Goal: Transaction & Acquisition: Purchase product/service

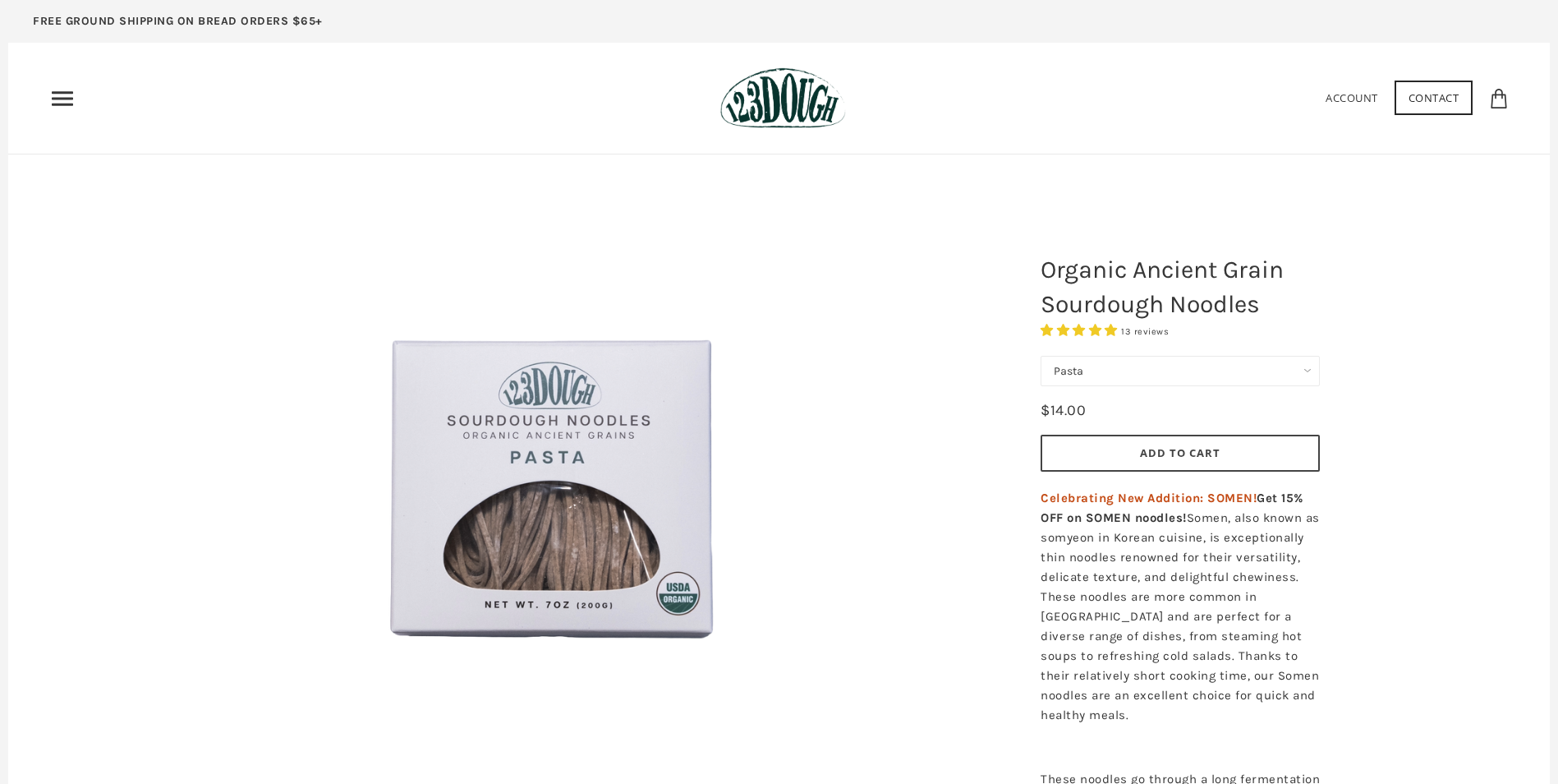
click at [1151, 458] on span "Add to Cart" at bounding box center [1179, 453] width 80 height 15
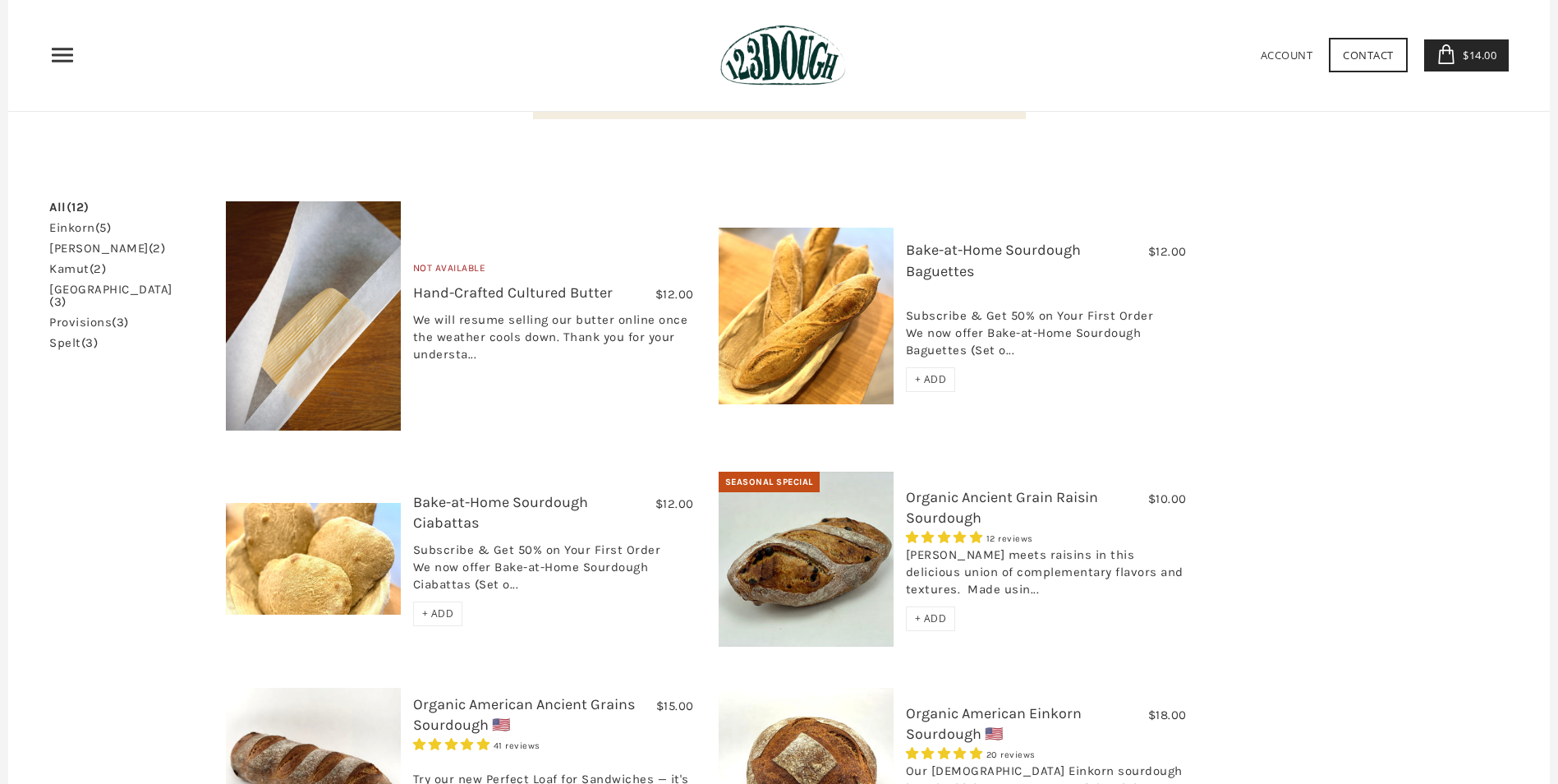
scroll to position [305, 0]
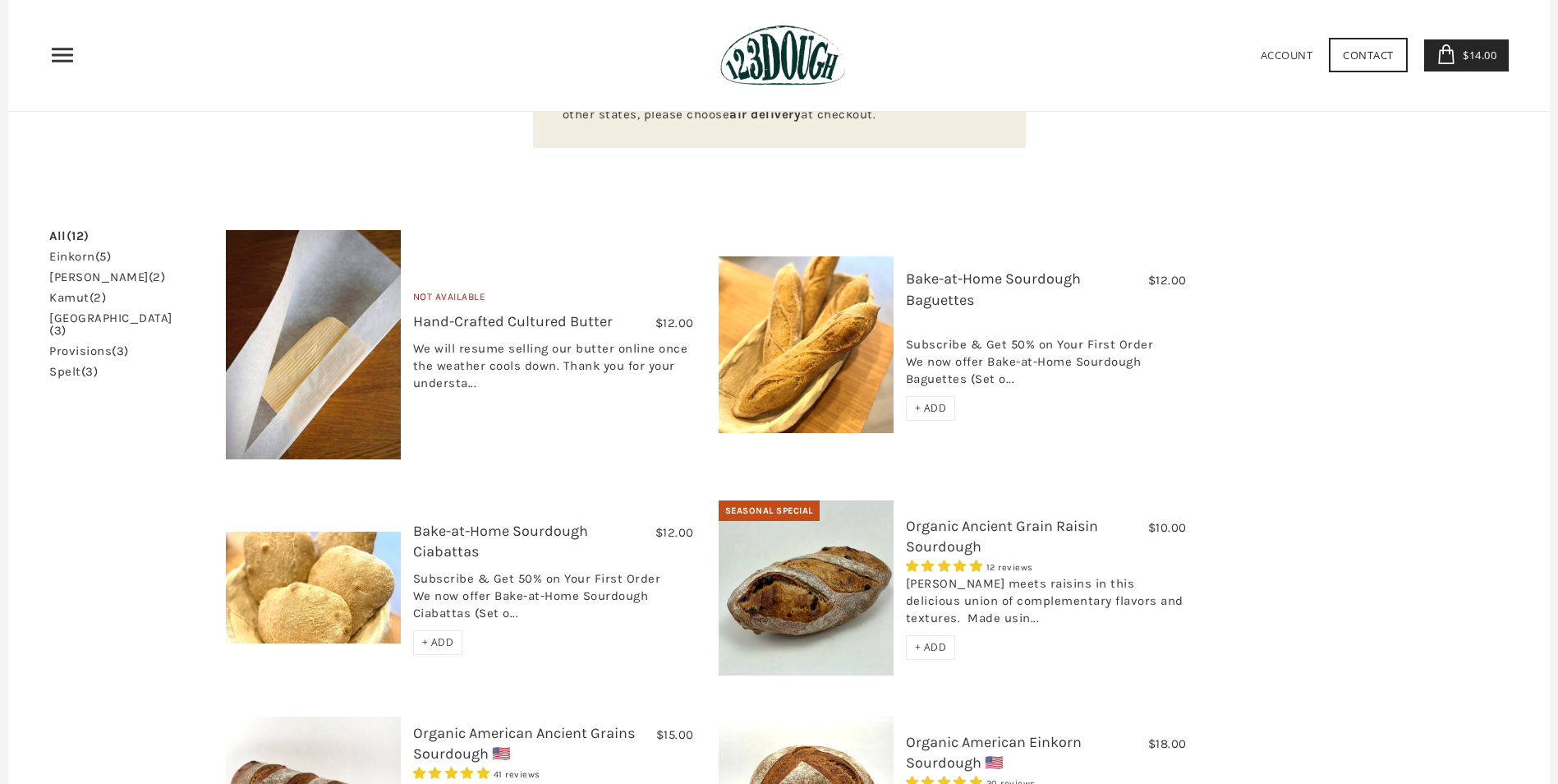
click at [915, 400] on span "+ ADD" at bounding box center [931, 407] width 32 height 14
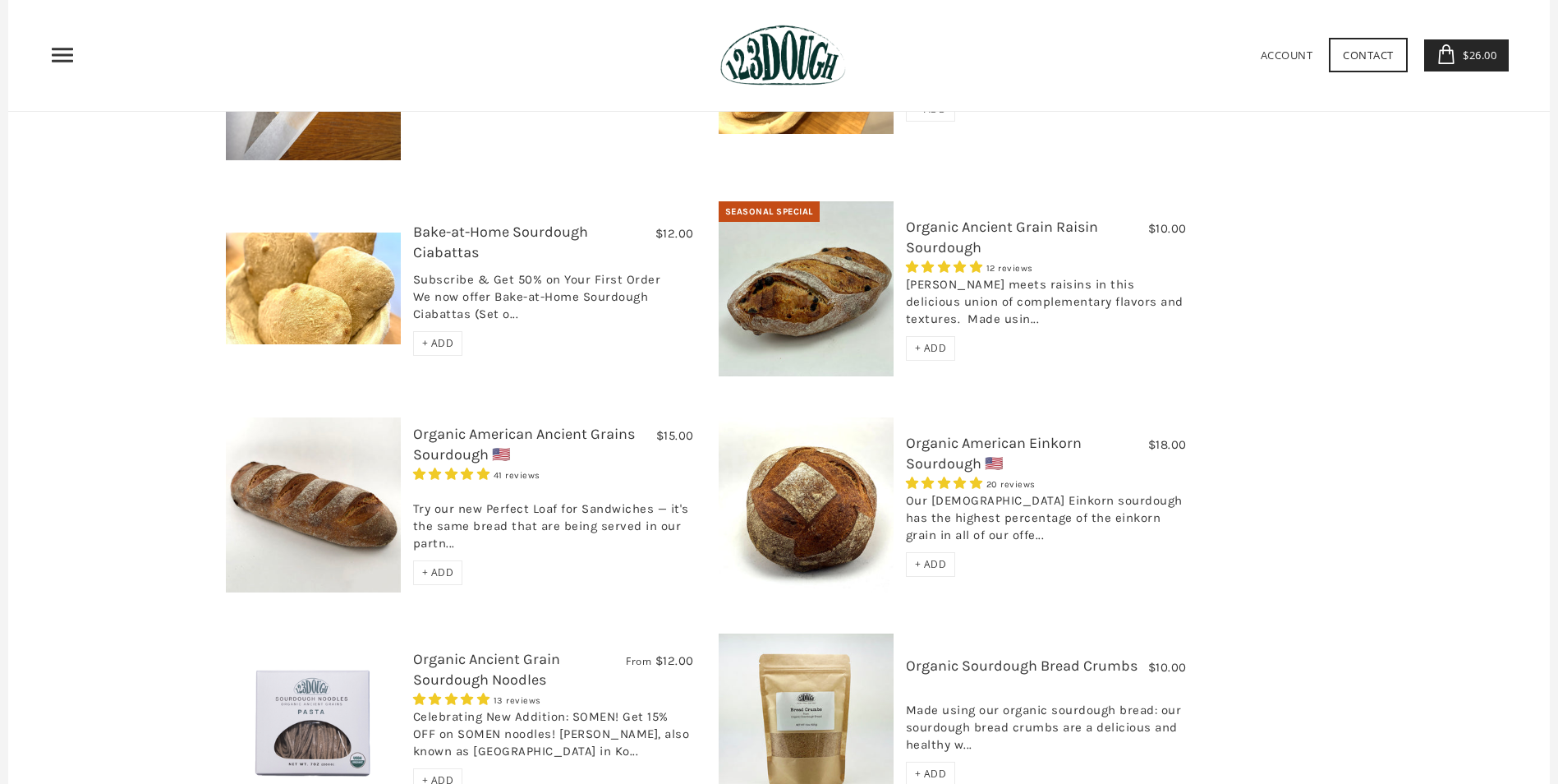
scroll to position [634, 0]
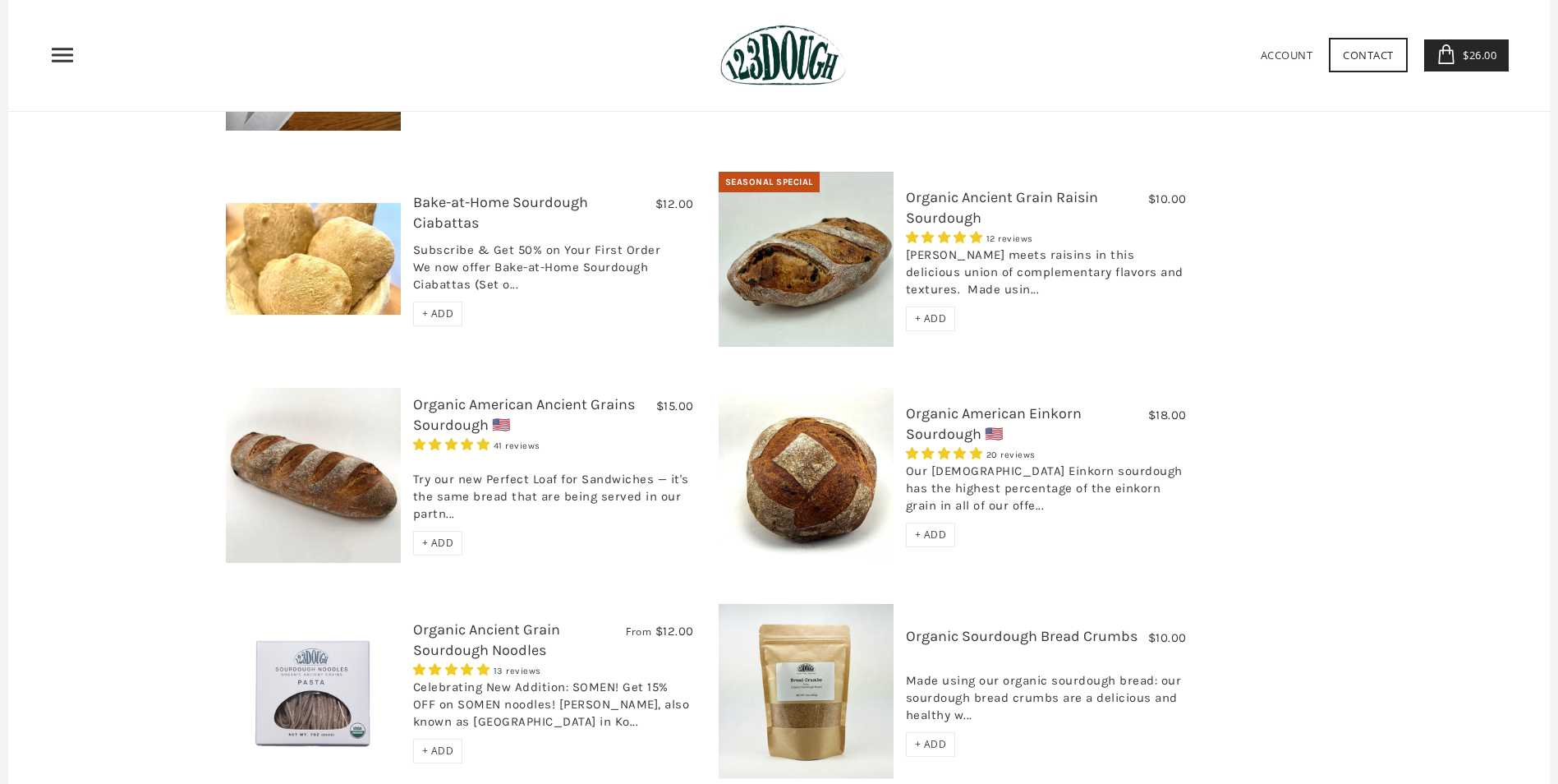
click at [422, 535] on span "+ ADD" at bounding box center [438, 542] width 32 height 14
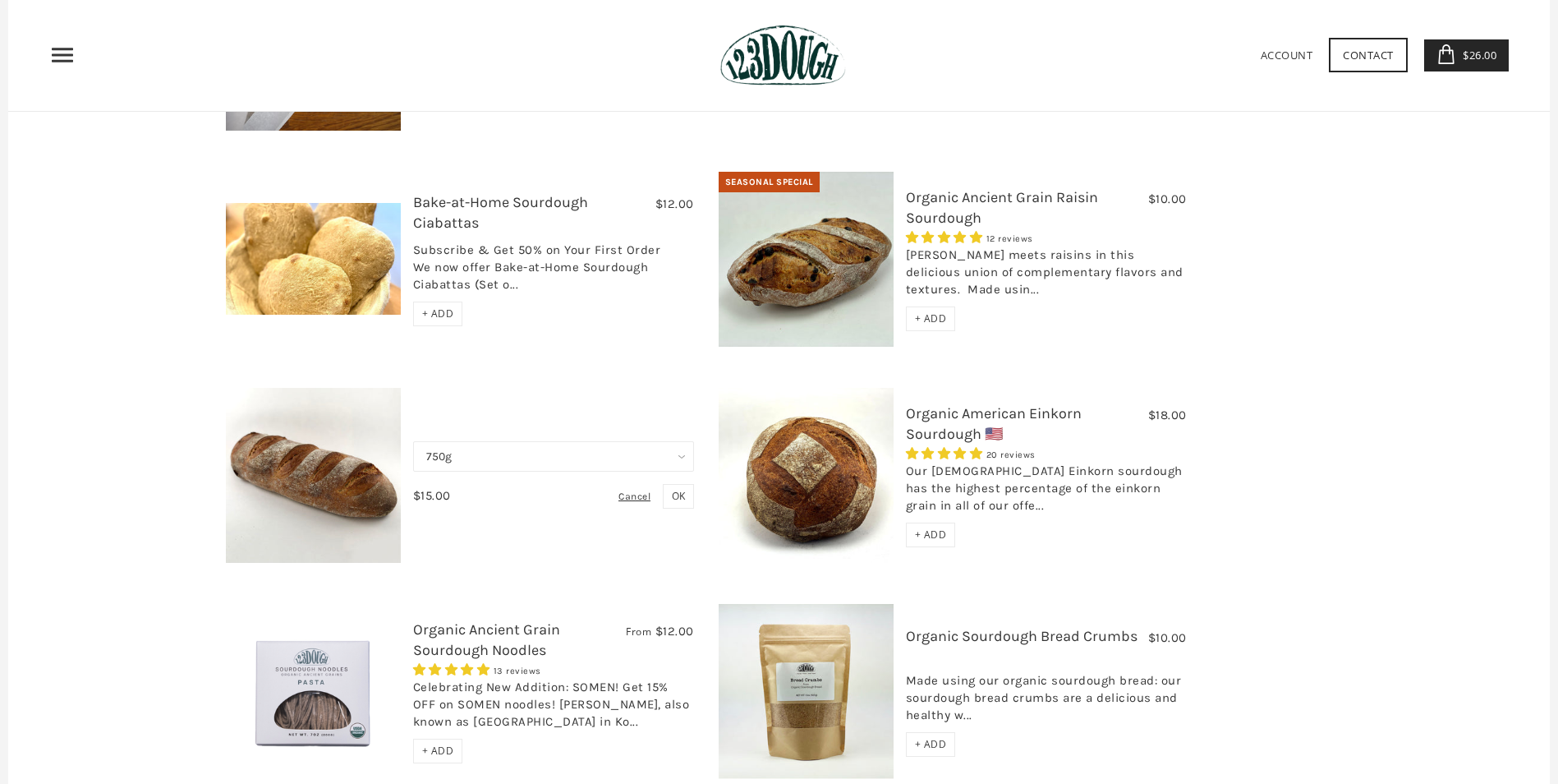
click at [657, 441] on select "750g Perfect Loaf for Sandwiches (Whole, 1500g) Perfect Loaf for Sandwiches (Ha…" at bounding box center [553, 456] width 281 height 30
select select "Perfect Loaf for Sandwiches (Whole, 1500g)"
click at [413, 441] on select "750g Perfect Loaf for Sandwiches (Whole, 1500g) Perfect Loaf for Sandwiches (Ha…" at bounding box center [553, 456] width 281 height 30
click at [672, 489] on span "OK" at bounding box center [679, 496] width 13 height 14
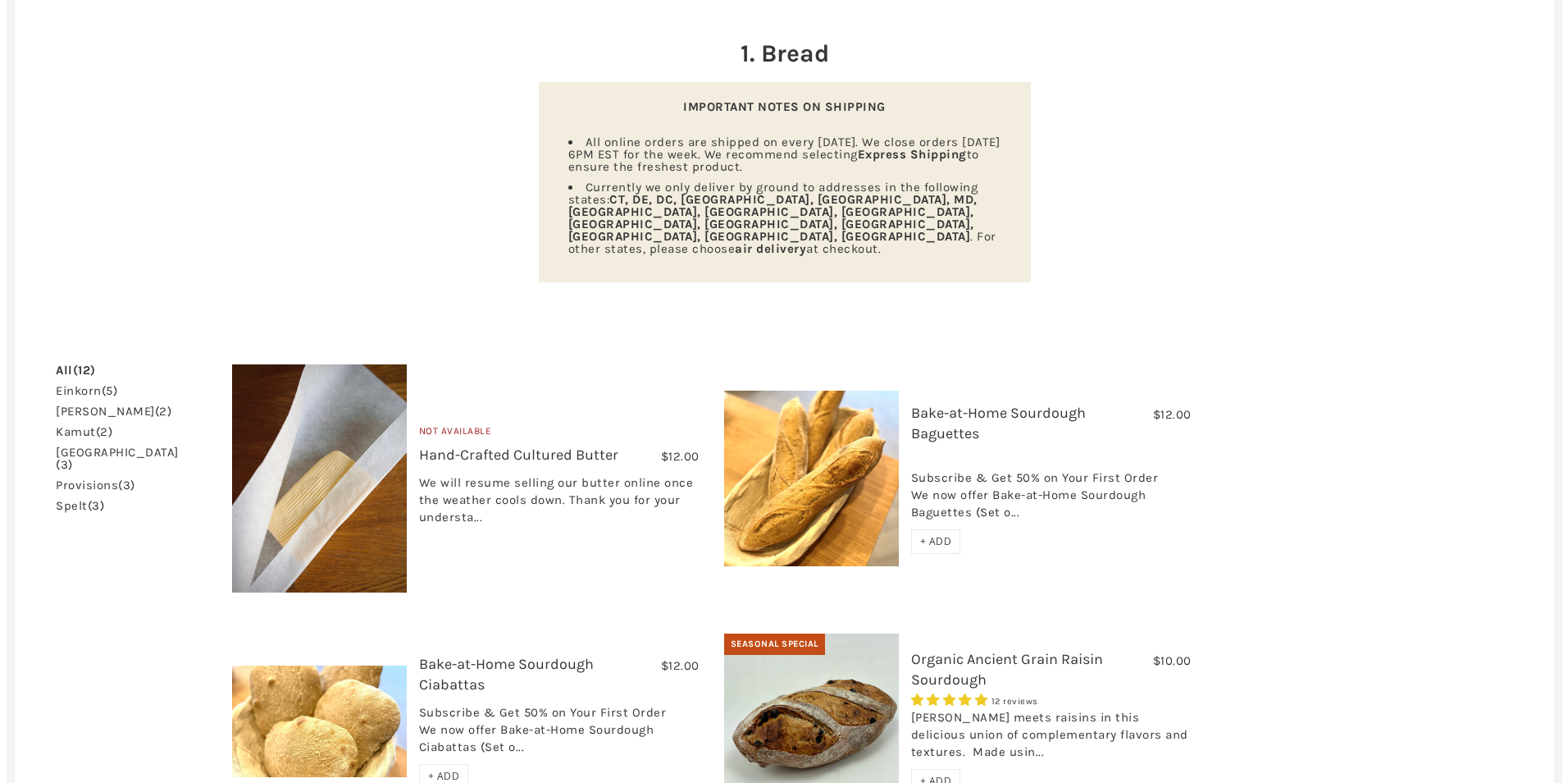
scroll to position [0, 0]
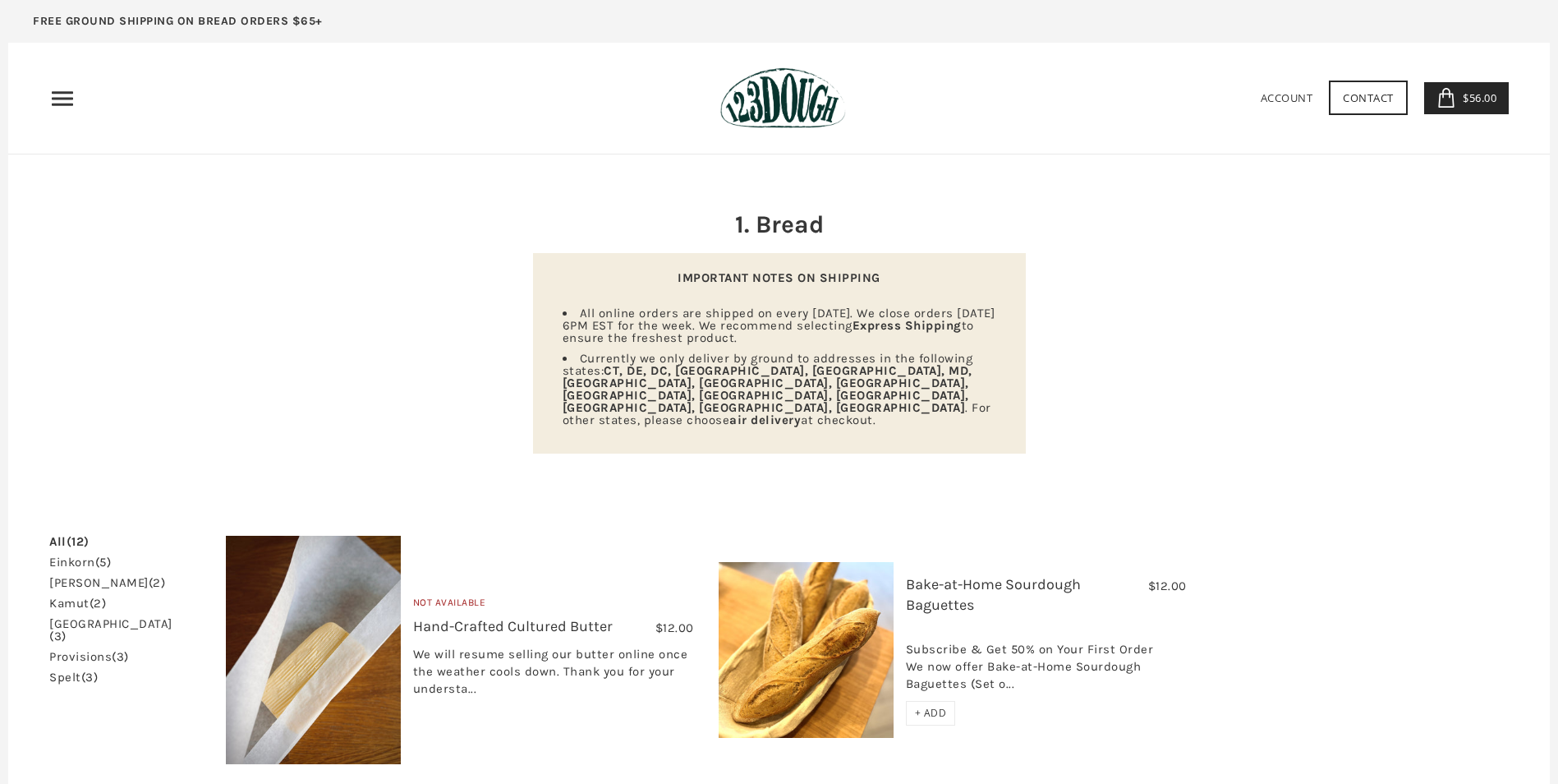
click at [53, 101] on icon "Primary" at bounding box center [62, 98] width 26 height 26
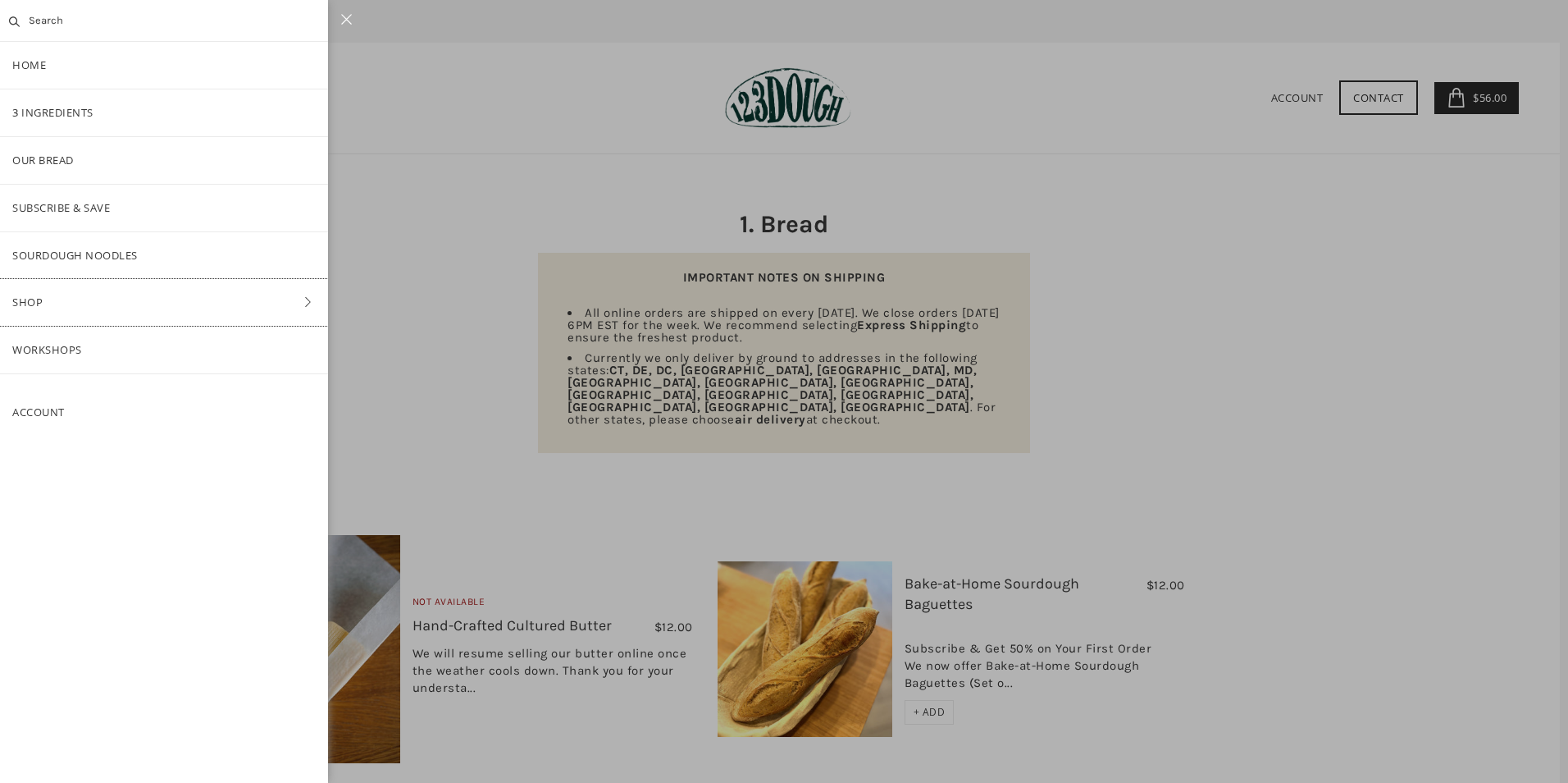
click at [41, 300] on link "Shop" at bounding box center [164, 302] width 328 height 47
click at [52, 254] on link "Pantry" at bounding box center [164, 256] width 328 height 47
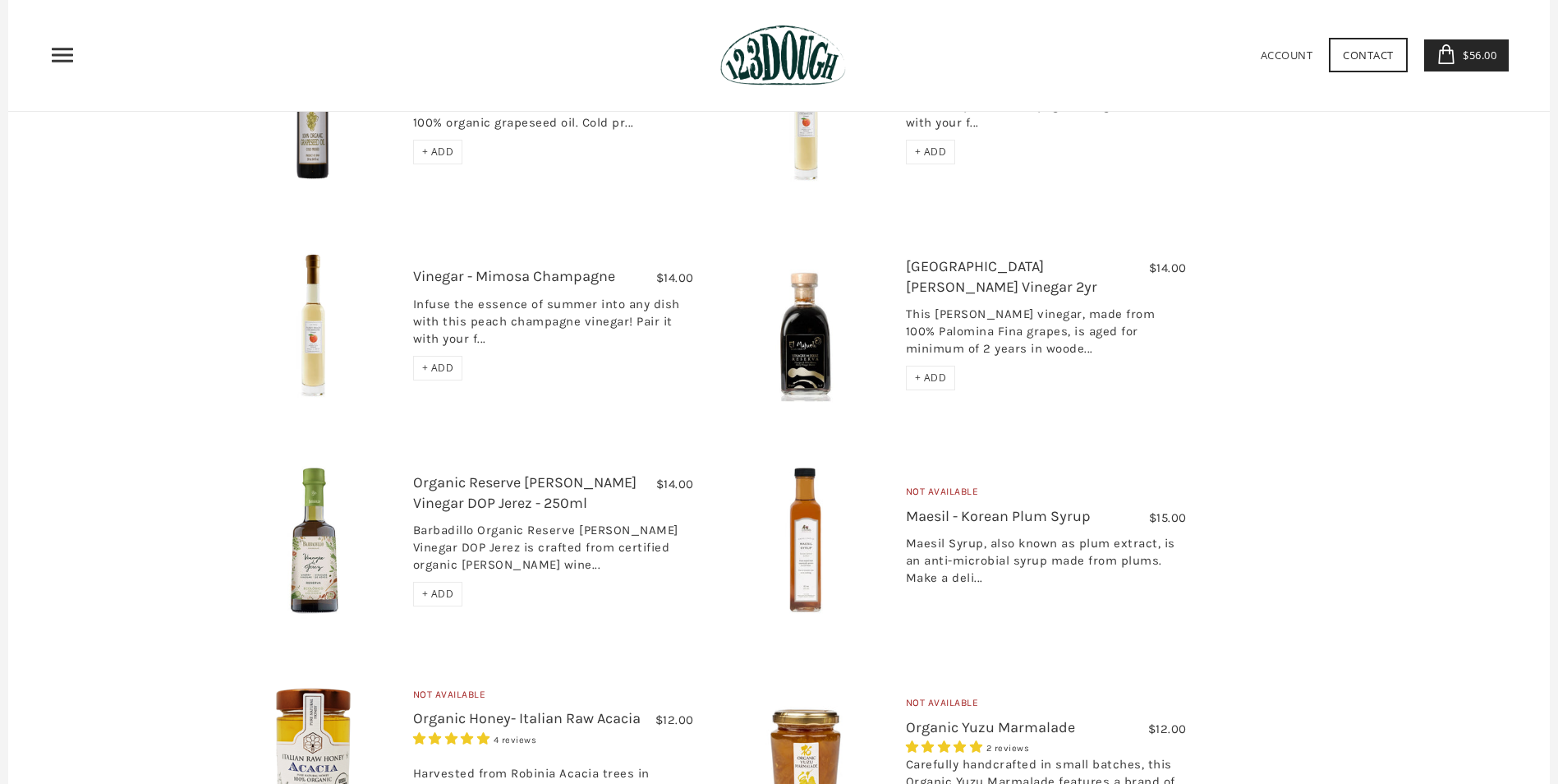
scroll to position [1068, 0]
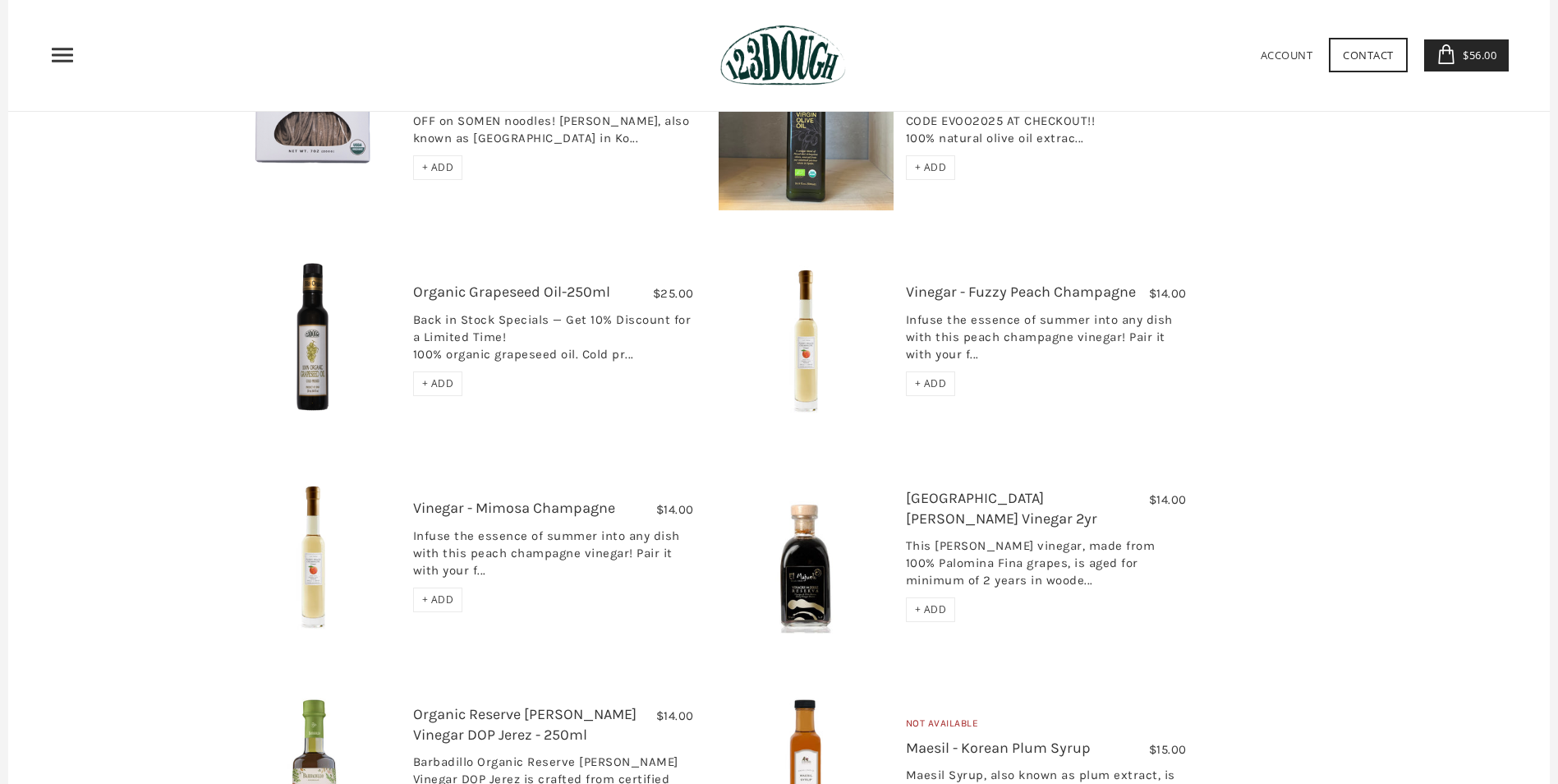
click at [57, 53] on icon "Primary" at bounding box center [62, 55] width 26 height 26
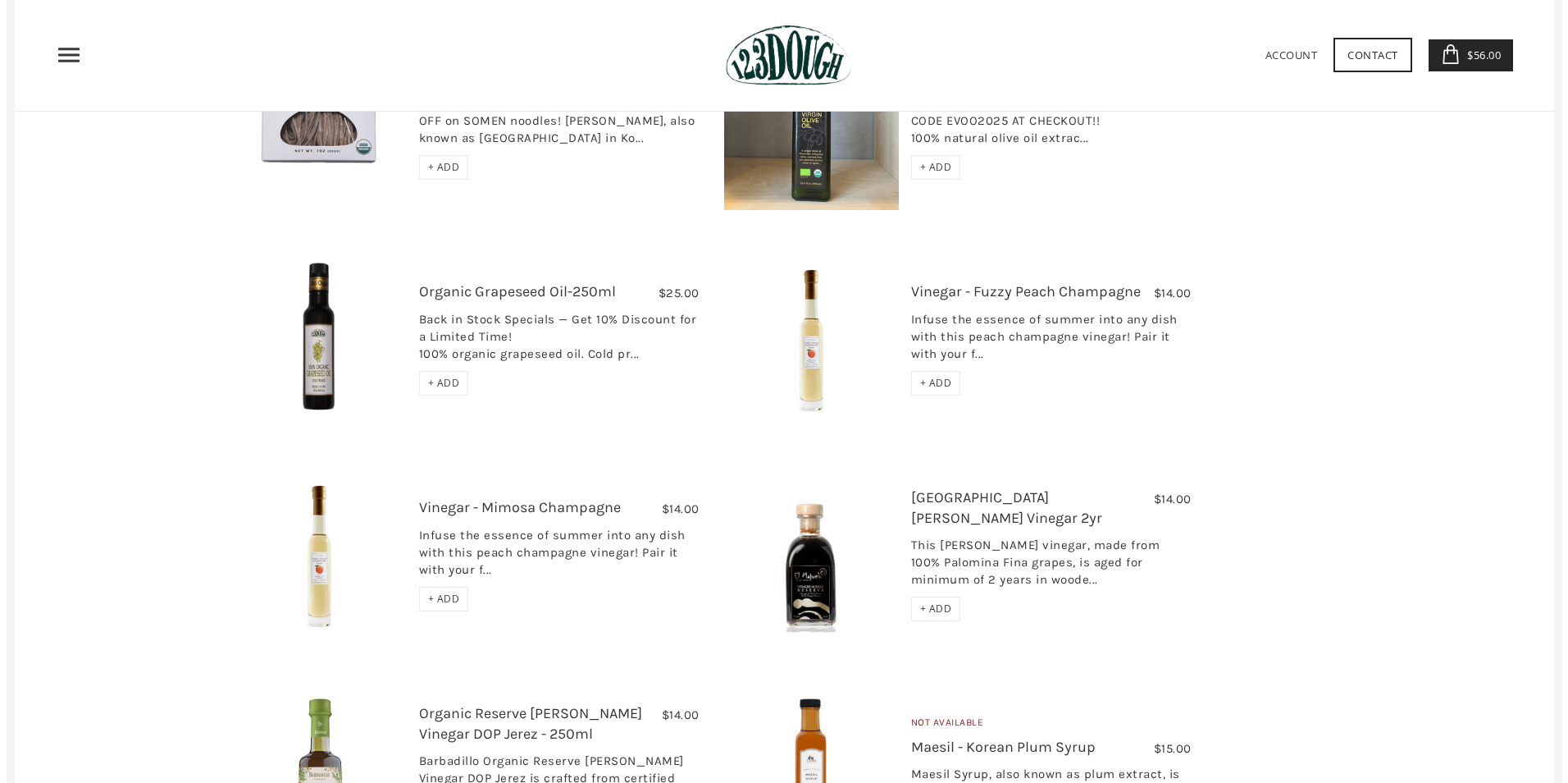
scroll to position [0, 0]
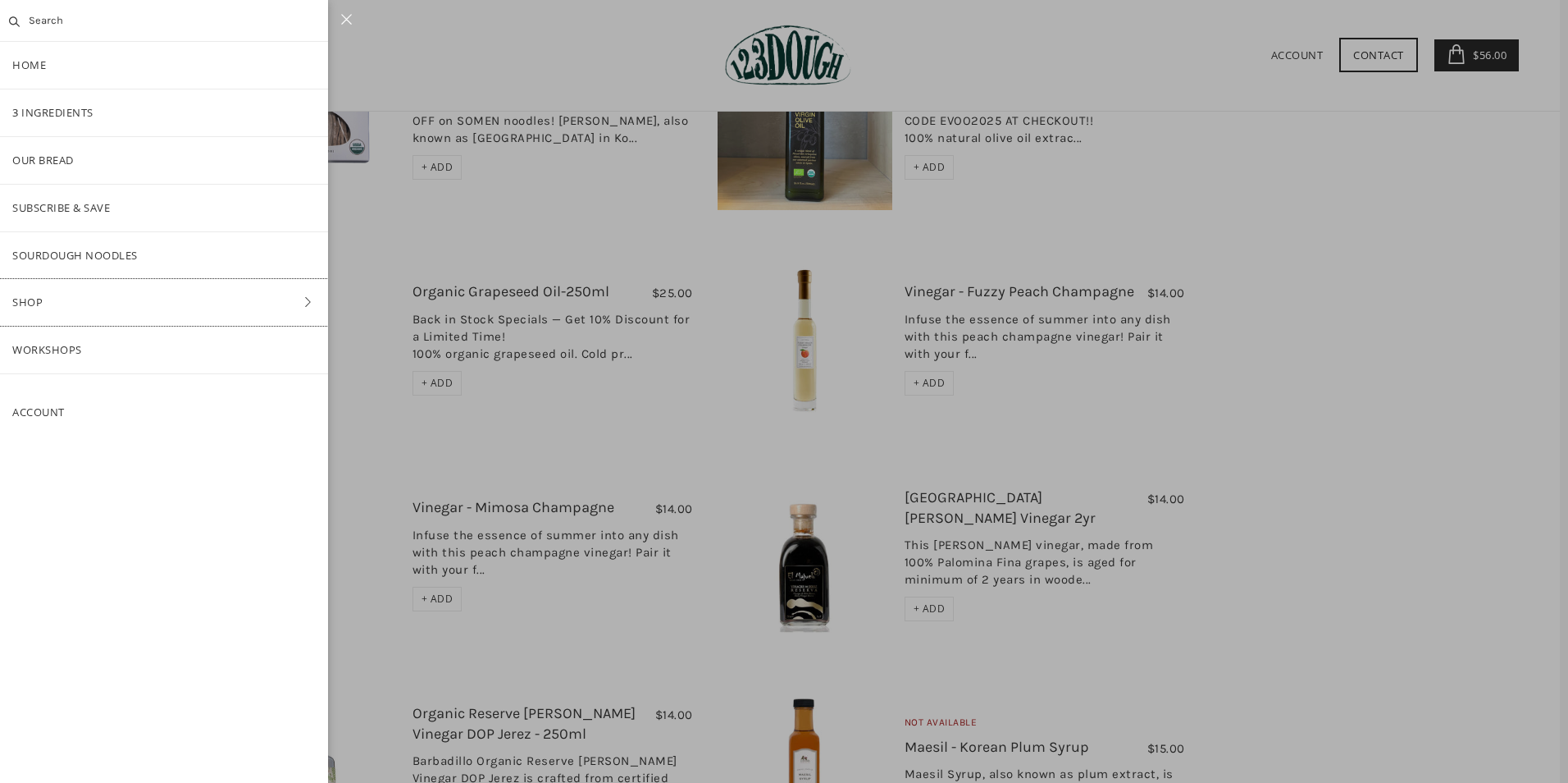
click at [28, 296] on link "Shop" at bounding box center [164, 302] width 328 height 47
click at [56, 302] on link "Baking" at bounding box center [164, 302] width 328 height 47
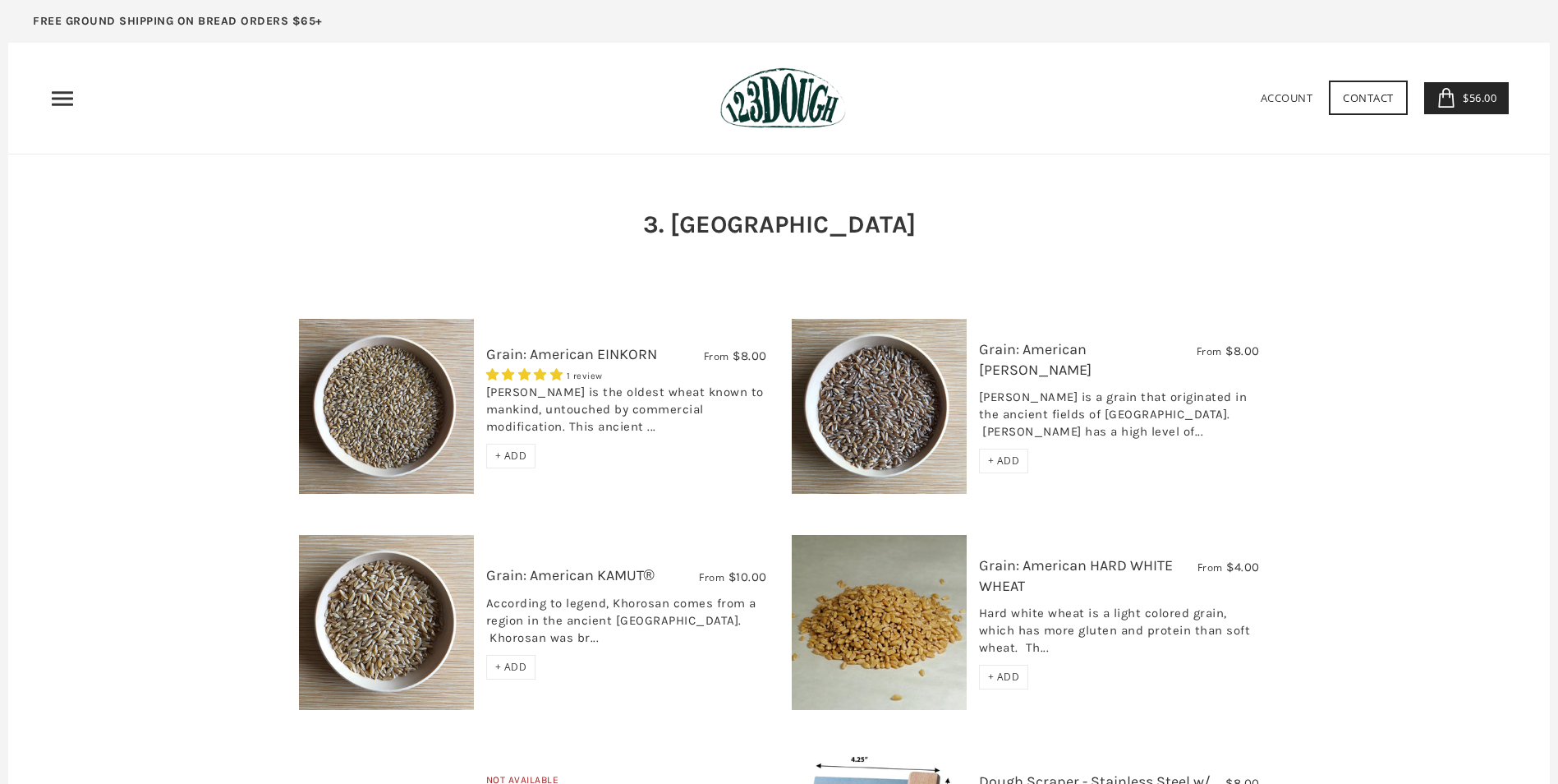
click at [62, 101] on icon "Primary" at bounding box center [62, 98] width 26 height 26
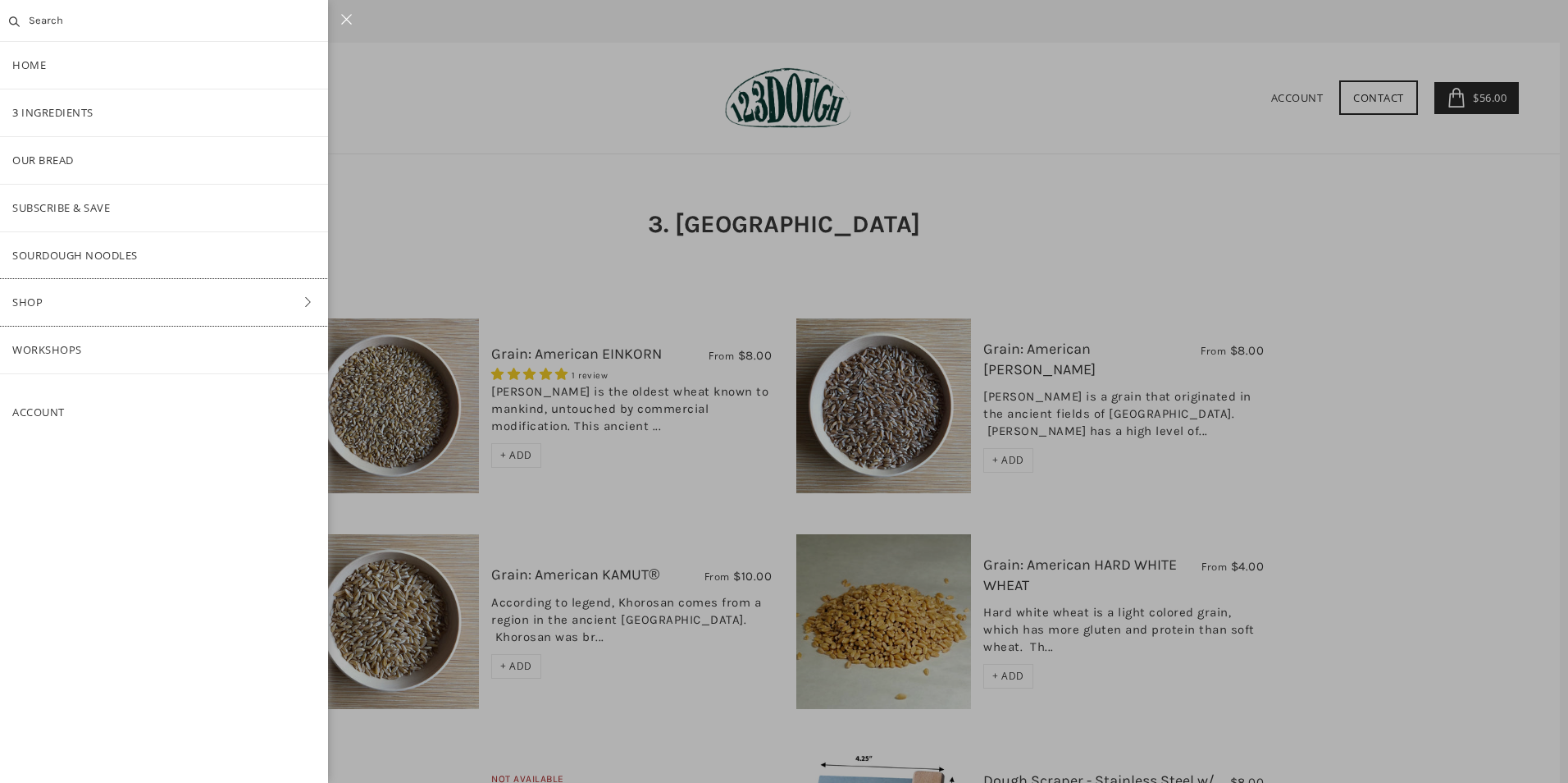
click at [38, 307] on link "Shop" at bounding box center [164, 302] width 328 height 47
click at [48, 352] on link "Bake-at-Home" at bounding box center [164, 350] width 328 height 47
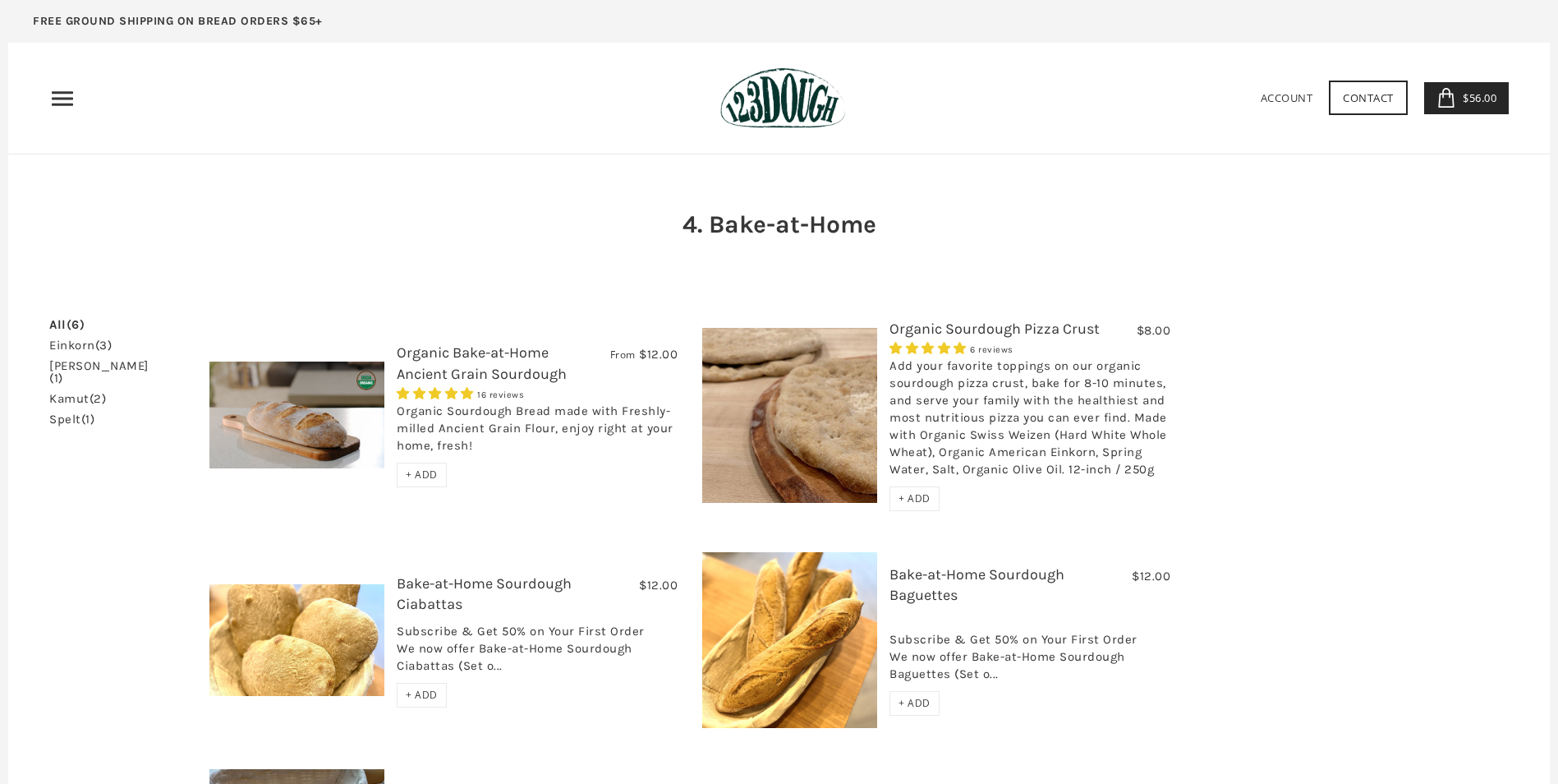
click at [415, 475] on span "+ ADD" at bounding box center [422, 474] width 32 height 14
